Goal: Book appointment/travel/reservation

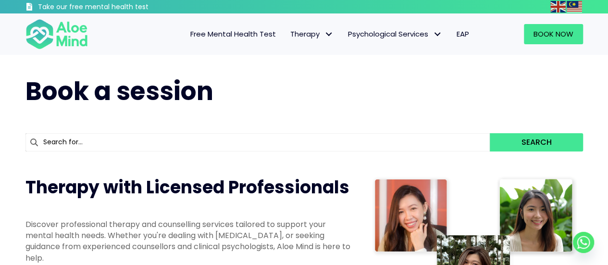
click at [254, 37] on span "Free Mental Health Test" at bounding box center [233, 34] width 86 height 10
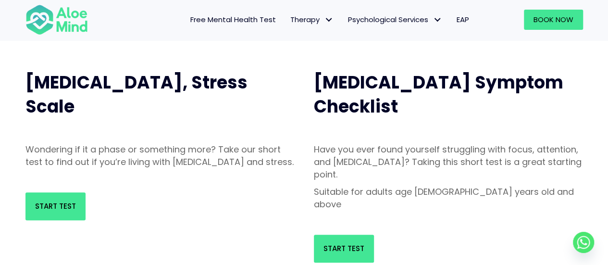
scroll to position [192, 0]
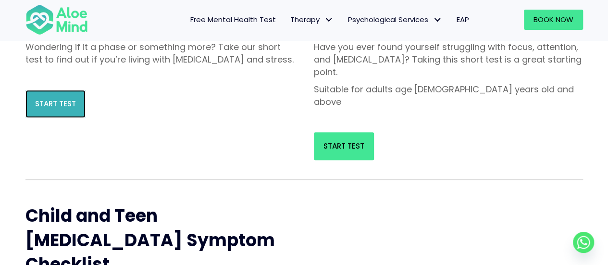
click at [57, 109] on span "Start Test" at bounding box center [55, 103] width 41 height 10
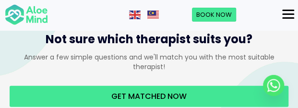
scroll to position [576, 0]
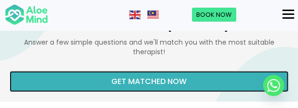
click at [210, 85] on link "Get matched now" at bounding box center [149, 81] width 279 height 21
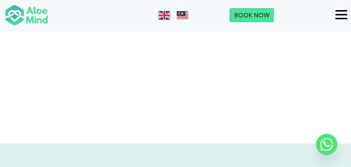
scroll to position [281, 0]
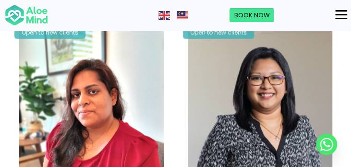
scroll to position [673, 0]
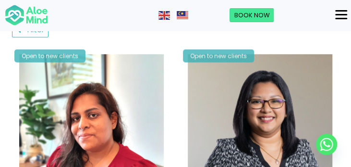
click at [66, 56] on div "Open to new clients" at bounding box center [49, 55] width 71 height 13
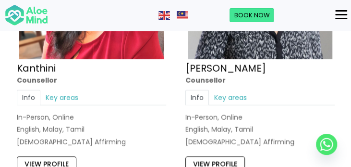
scroll to position [817, 0]
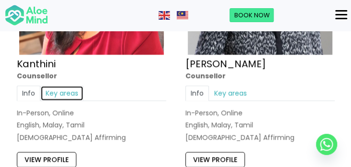
click at [63, 94] on link "Key areas" at bounding box center [61, 93] width 43 height 15
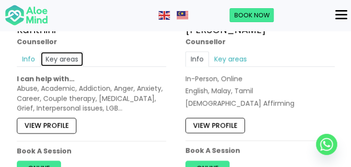
scroll to position [865, 0]
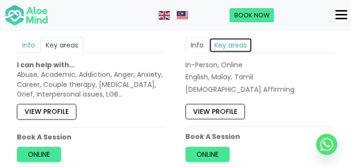
click at [229, 43] on link "Key areas" at bounding box center [230, 44] width 43 height 15
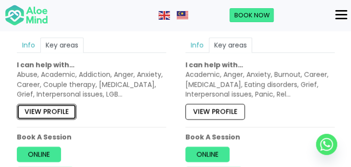
click at [65, 108] on link "View profile" at bounding box center [47, 111] width 60 height 15
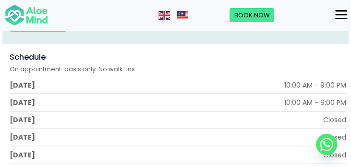
scroll to position [624, 0]
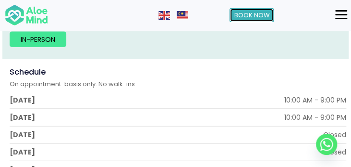
click at [251, 16] on span "Book Now" at bounding box center [252, 15] width 36 height 9
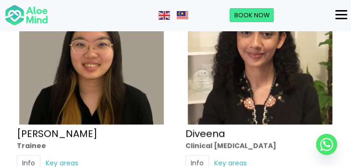
scroll to position [817, 0]
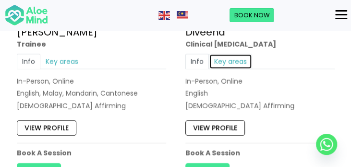
click at [237, 64] on link "Key areas" at bounding box center [230, 61] width 43 height 15
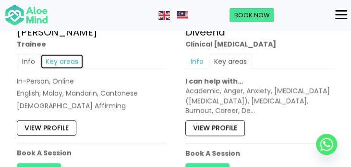
click at [62, 60] on link "Key areas" at bounding box center [61, 61] width 43 height 15
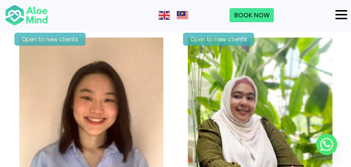
scroll to position [961, 0]
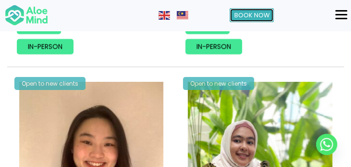
click at [252, 16] on span "Book Now" at bounding box center [252, 15] width 36 height 9
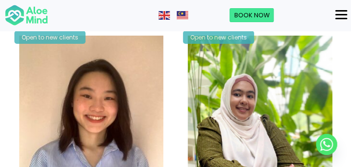
scroll to position [1009, 0]
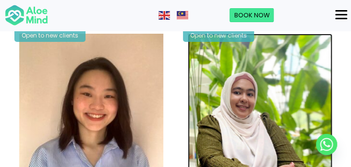
click at [256, 109] on img at bounding box center [260, 106] width 145 height 145
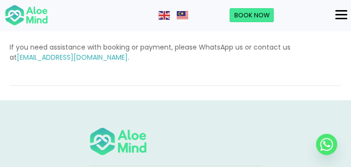
scroll to position [1201, 0]
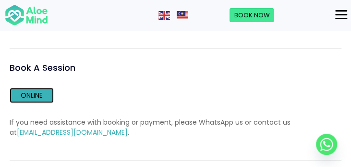
click at [37, 92] on link "Online" at bounding box center [32, 94] width 44 height 15
